Goal: Communication & Community: Participate in discussion

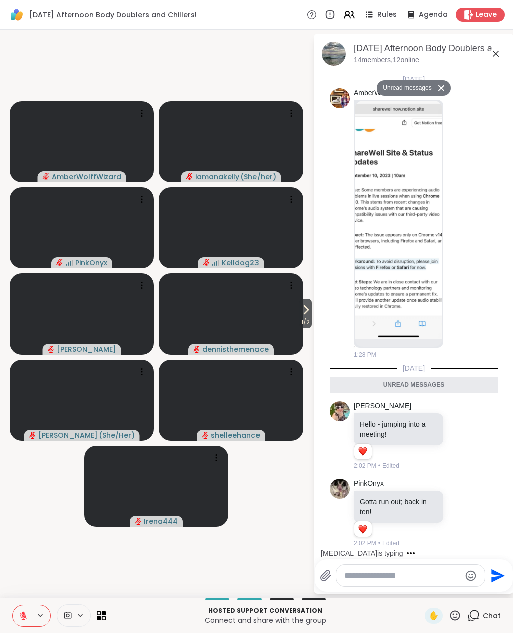
scroll to position [1223, 0]
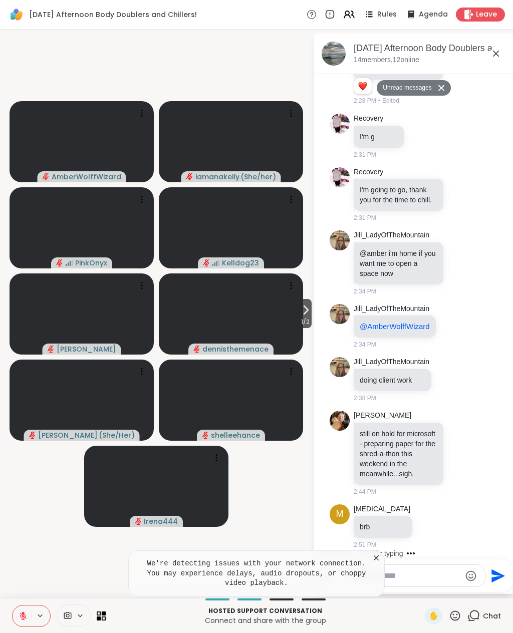
click at [375, 557] on icon at bounding box center [376, 558] width 10 height 10
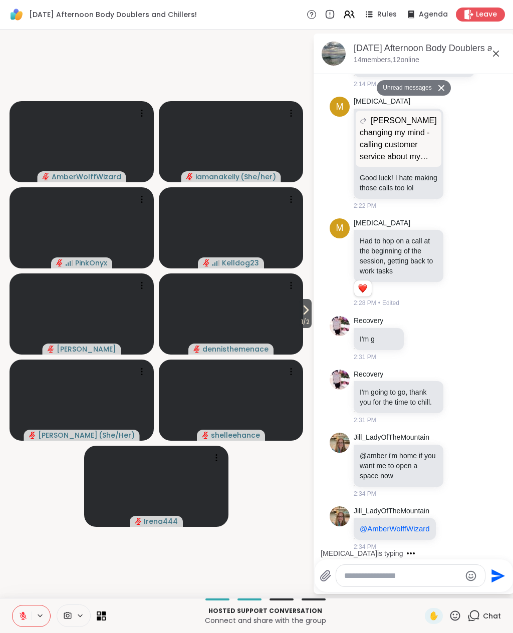
scroll to position [981, 0]
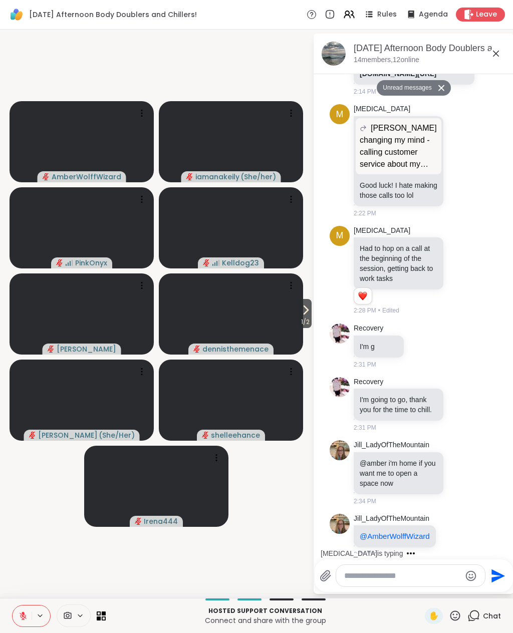
click at [426, 571] on textarea "Type your message" at bounding box center [402, 576] width 117 height 10
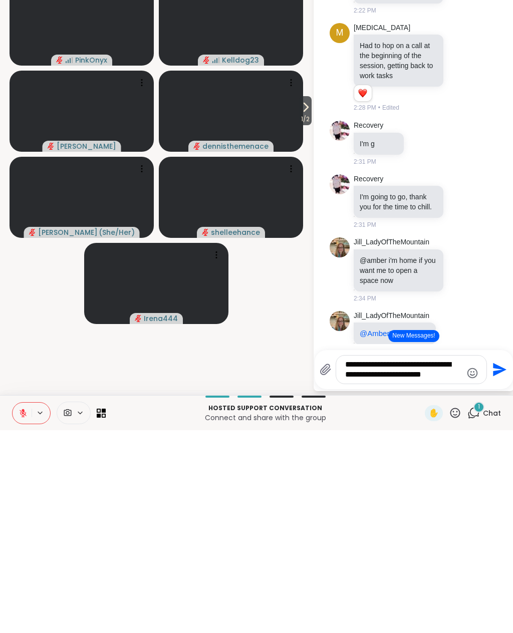
type textarea "**********"
click at [493, 566] on icon "Send" at bounding box center [500, 573] width 14 height 14
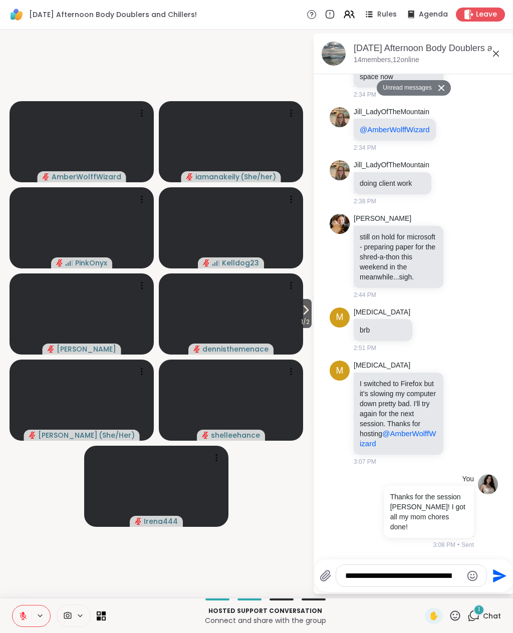
scroll to position [1386, 0]
click at [494, 51] on icon at bounding box center [496, 54] width 12 height 12
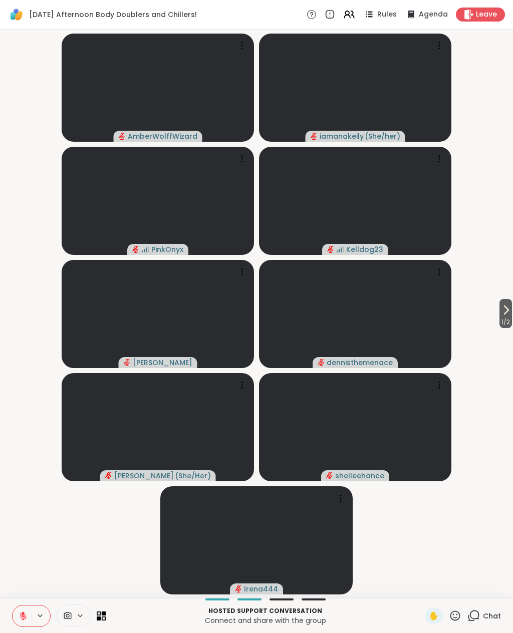
click at [494, 16] on span "Leave" at bounding box center [486, 15] width 21 height 10
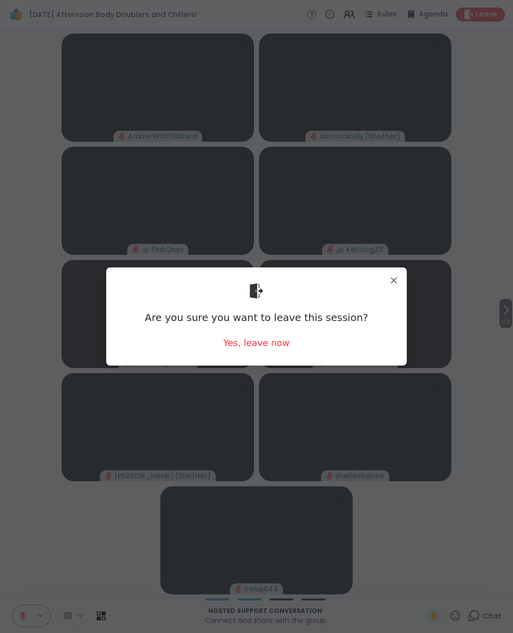
click at [279, 338] on div "Yes, leave now" at bounding box center [256, 342] width 66 height 13
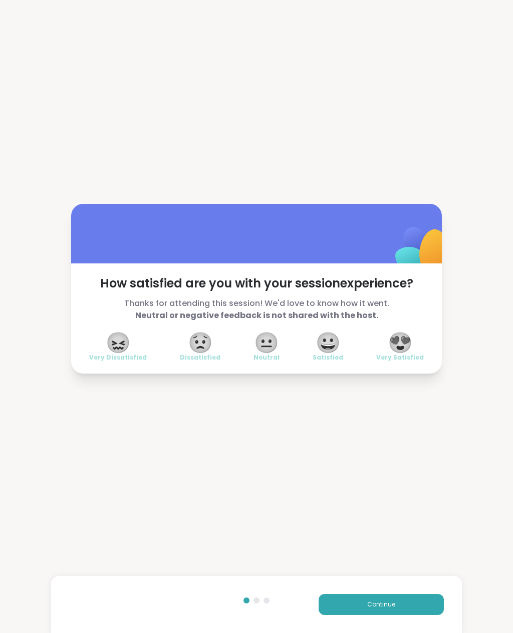
click at [404, 340] on span "😍" at bounding box center [399, 342] width 25 height 18
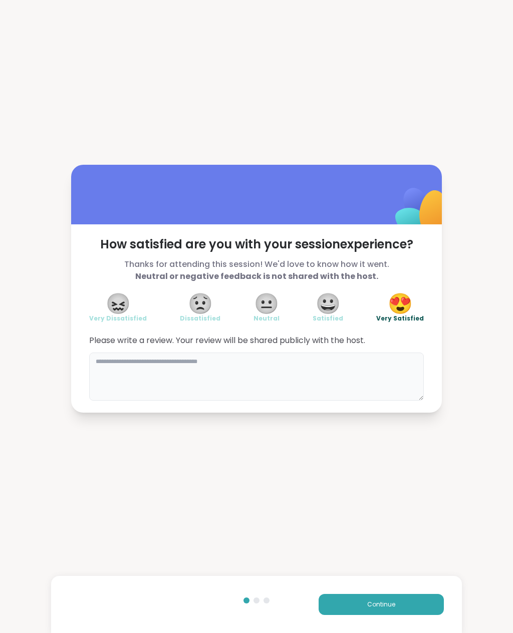
click at [395, 370] on textarea at bounding box center [256, 376] width 334 height 48
type textarea "**********"
click at [421, 603] on button "Continue" at bounding box center [380, 604] width 125 height 21
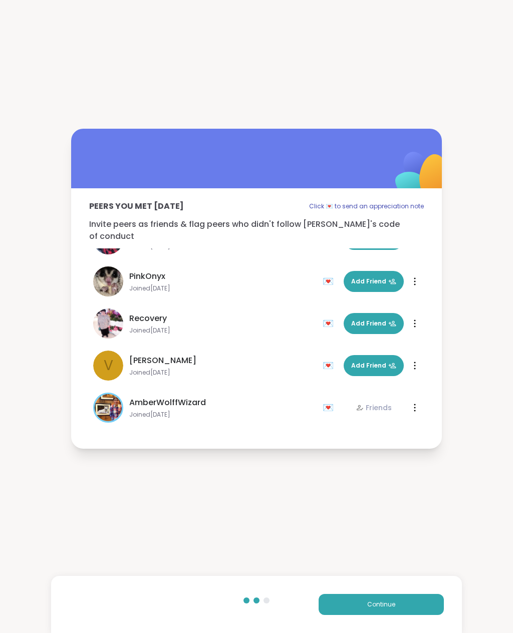
scroll to position [366, 0]
click at [413, 608] on button "Continue" at bounding box center [380, 604] width 125 height 21
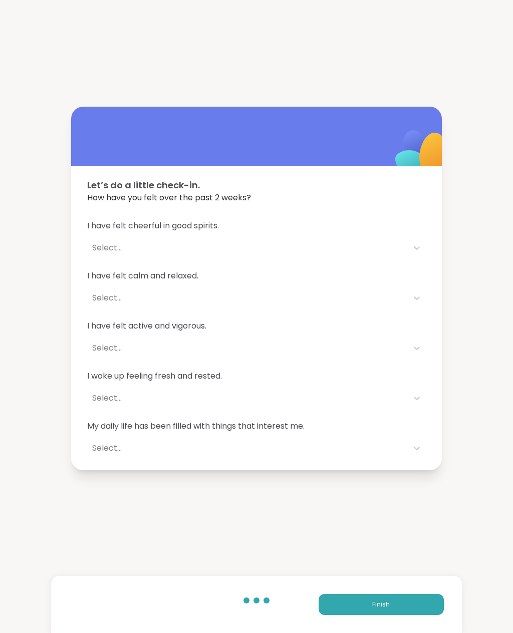
click at [405, 605] on button "Finish" at bounding box center [380, 604] width 125 height 21
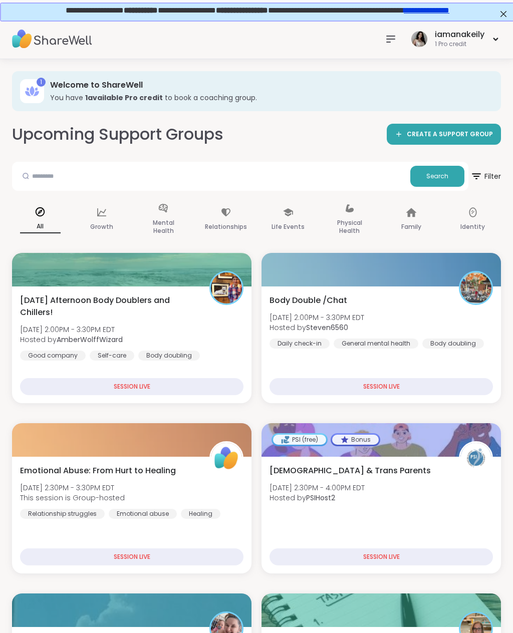
click at [497, 42] on div "iamanakeily 1 Pro credit" at bounding box center [455, 39] width 92 height 24
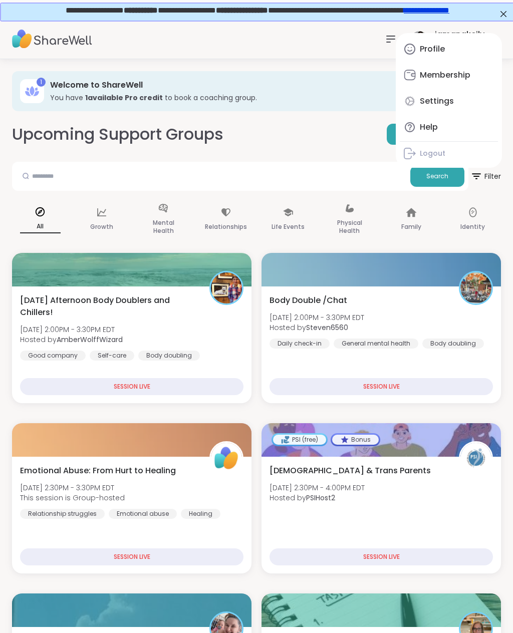
click at [334, 136] on div "Upcoming Support Groups CREATE A SUPPORT GROUP" at bounding box center [256, 134] width 489 height 23
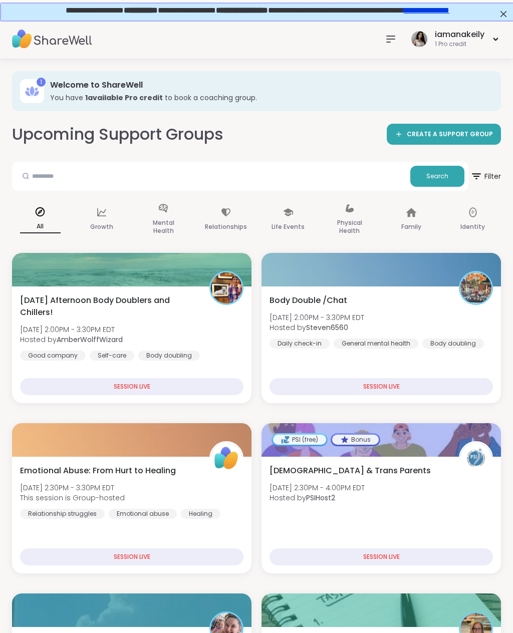
click at [390, 37] on icon at bounding box center [390, 39] width 12 height 12
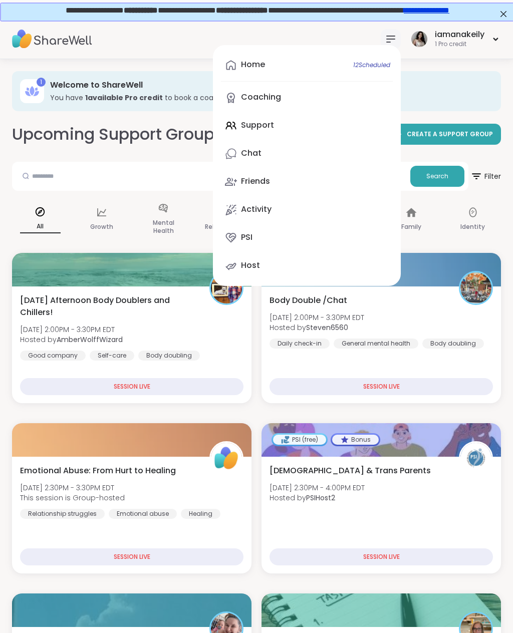
click at [276, 151] on link "Chat" at bounding box center [307, 154] width 172 height 24
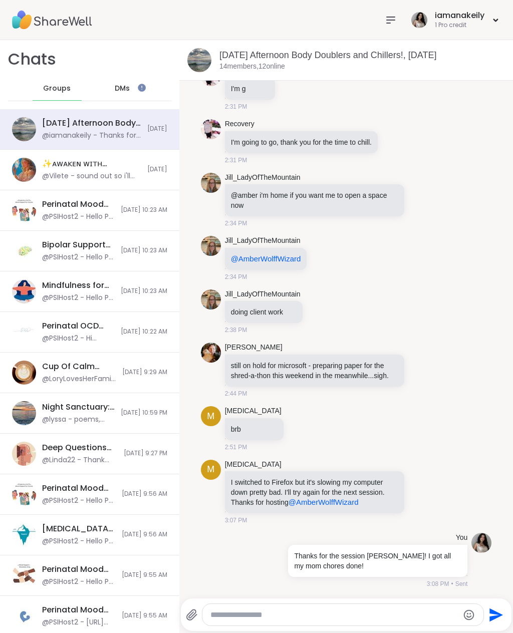
click at [497, 15] on div "iamanakeily 1 Pro credit" at bounding box center [455, 20] width 92 height 24
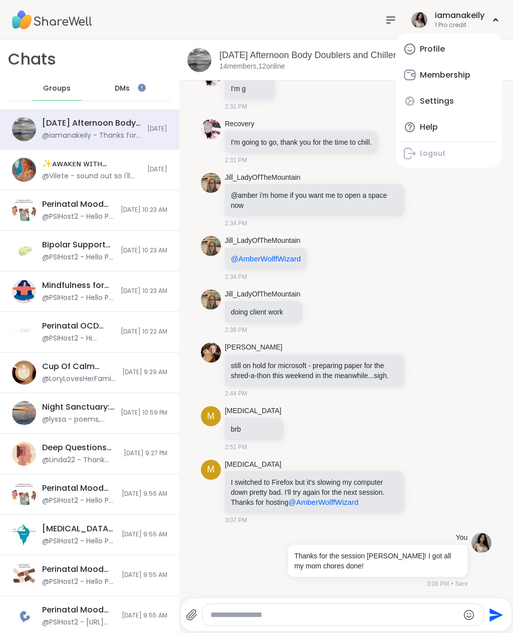
click at [491, 19] on div "iamanakeily 1 Pro credit Profile Membership Settings Help Logout" at bounding box center [455, 20] width 92 height 24
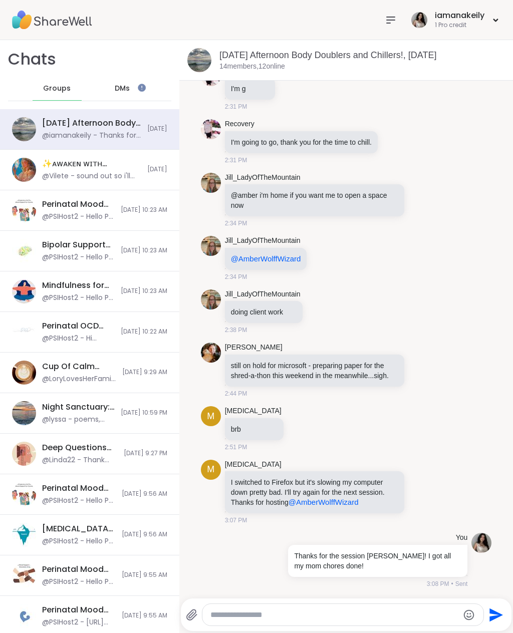
click at [392, 19] on icon at bounding box center [390, 20] width 12 height 12
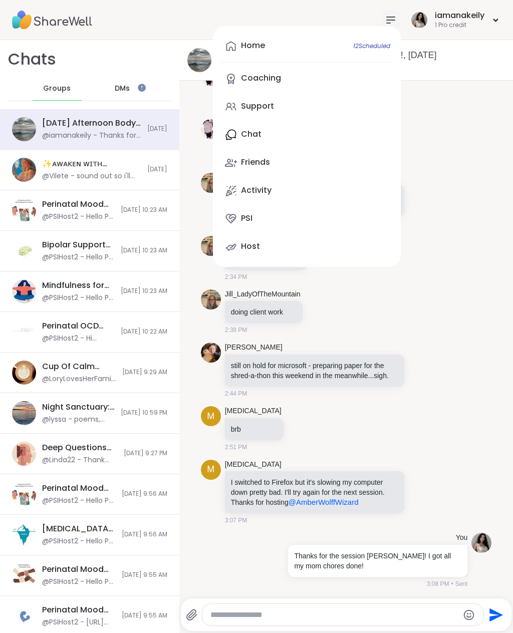
click at [268, 46] on link "Home 12 Scheduled" at bounding box center [307, 46] width 172 height 24
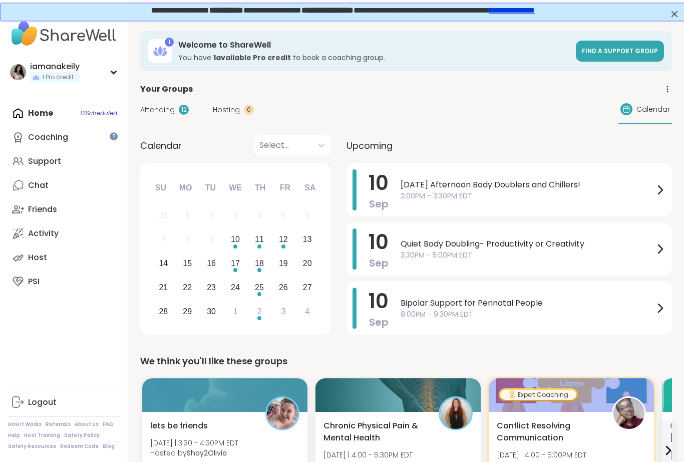
click at [82, 160] on link "Support" at bounding box center [64, 161] width 112 height 24
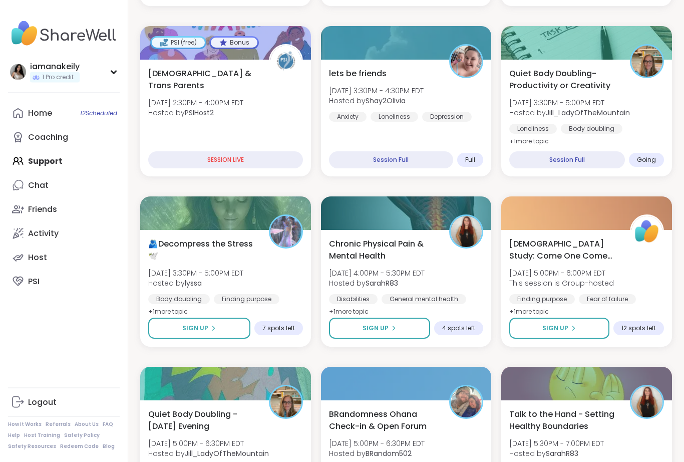
scroll to position [357, 0]
click at [275, 283] on div "🫂Decompress the Stress🕊️ [DATE] 3:30PM - 5:00PM EDT Hosted by lyssa Body doubli…" at bounding box center [225, 278] width 155 height 80
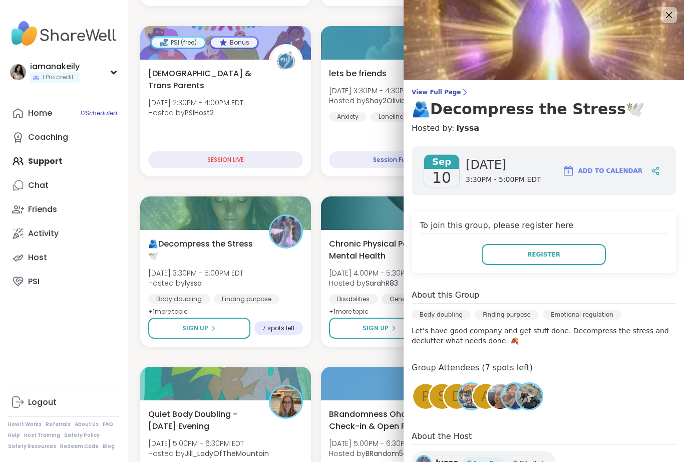
scroll to position [0, 0]
click at [512, 22] on img at bounding box center [543, 40] width 280 height 80
click at [512, 18] on icon at bounding box center [669, 15] width 12 height 12
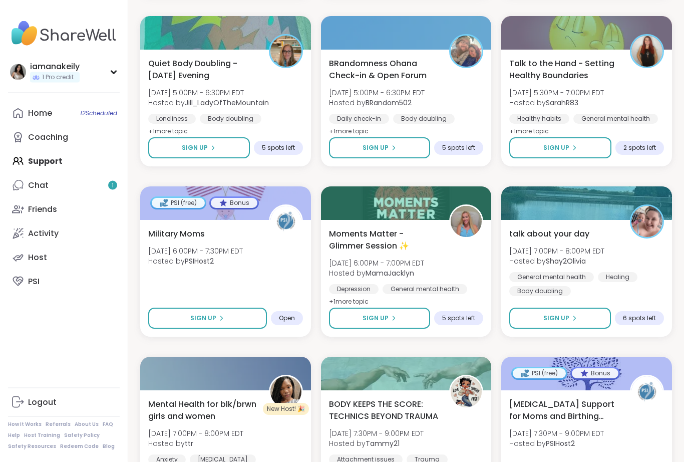
scroll to position [689, 0]
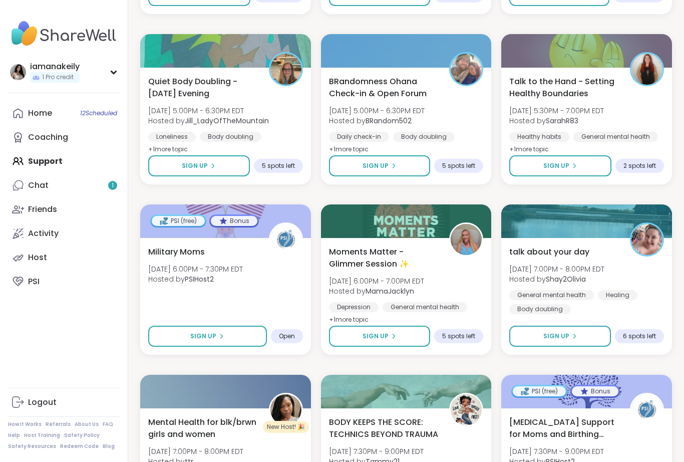
click at [65, 115] on link "Home 12 Scheduled" at bounding box center [64, 113] width 112 height 24
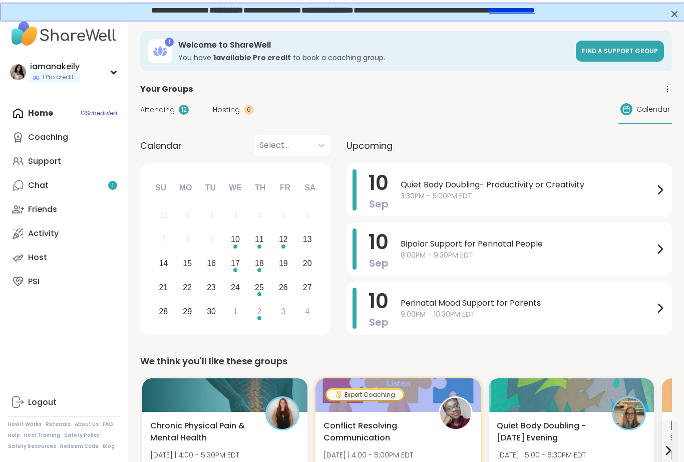
click at [512, 193] on span "3:30PM - 5:00PM EDT" at bounding box center [526, 196] width 253 height 11
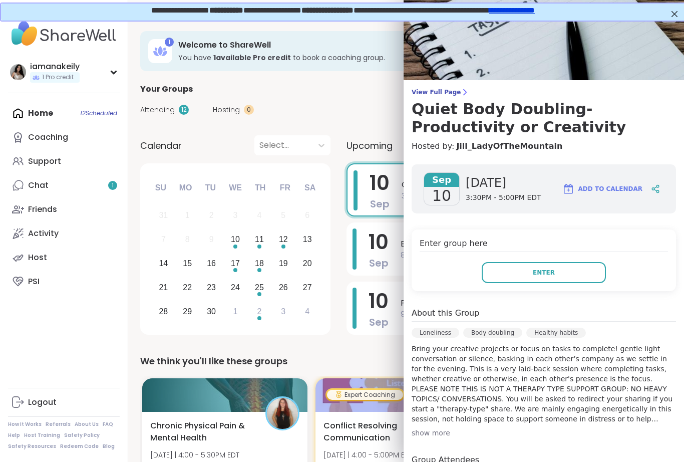
click at [512, 278] on button "Enter" at bounding box center [544, 272] width 124 height 21
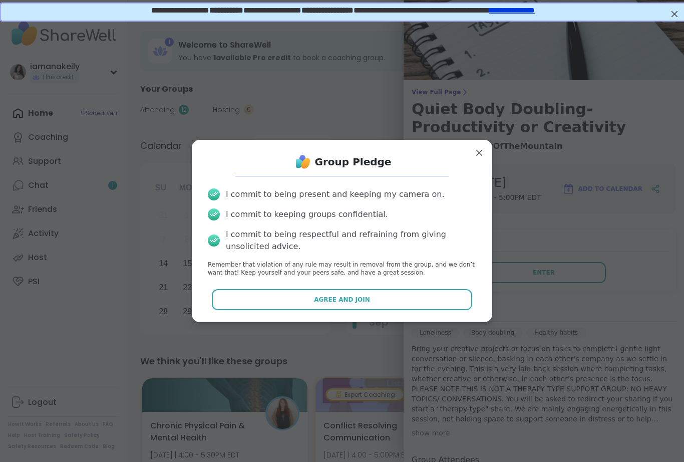
click at [420, 304] on button "Agree and Join" at bounding box center [342, 299] width 261 height 21
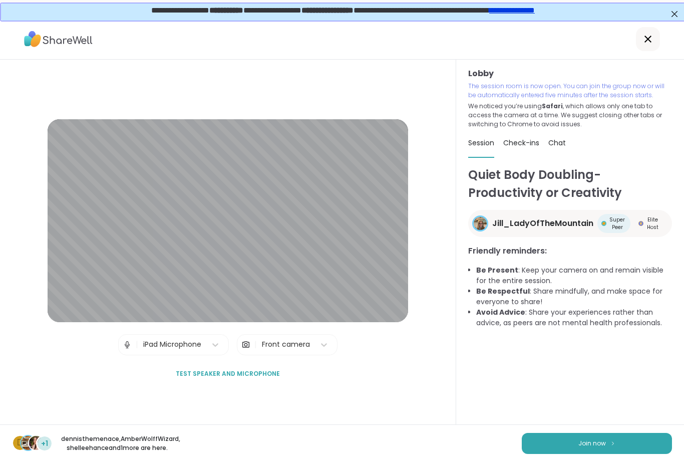
click at [512, 438] on button "Join now" at bounding box center [597, 443] width 150 height 21
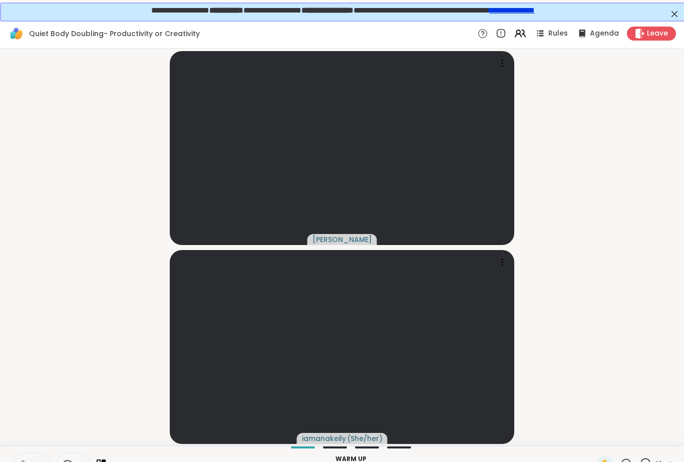
scroll to position [19, 0]
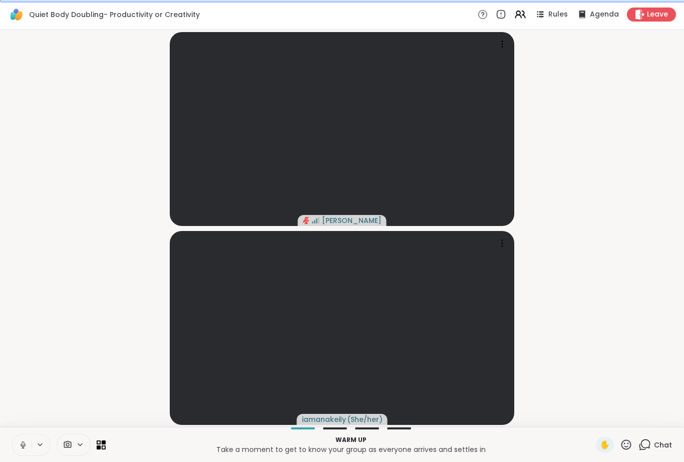
click at [23, 442] on icon at bounding box center [23, 444] width 9 height 9
click at [79, 447] on icon at bounding box center [80, 444] width 8 height 9
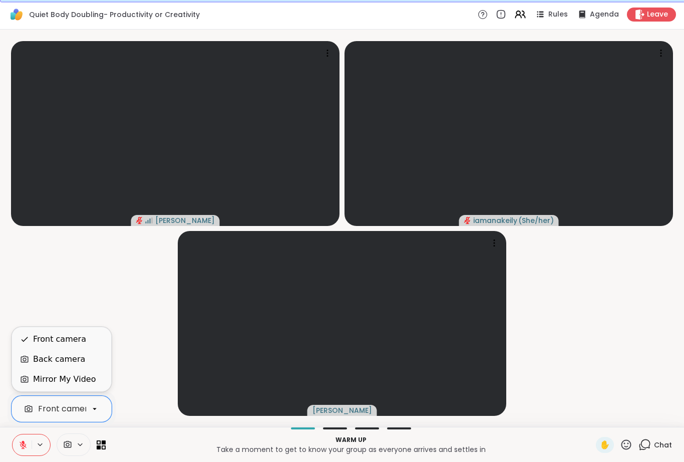
click at [178, 364] on video at bounding box center [342, 323] width 328 height 185
